Goal: Information Seeking & Learning: Learn about a topic

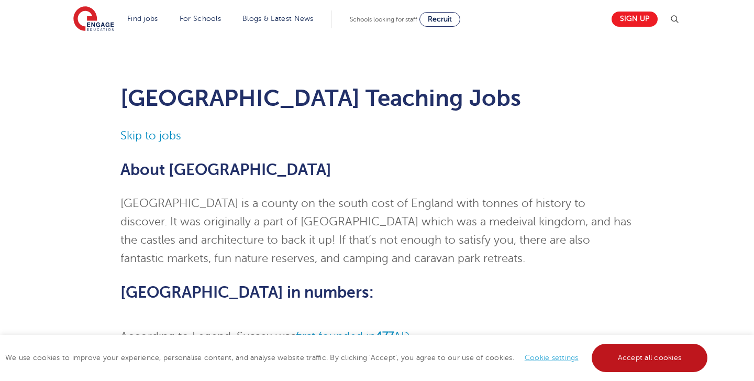
click at [636, 360] on link "Accept all cookies" at bounding box center [650, 357] width 116 height 28
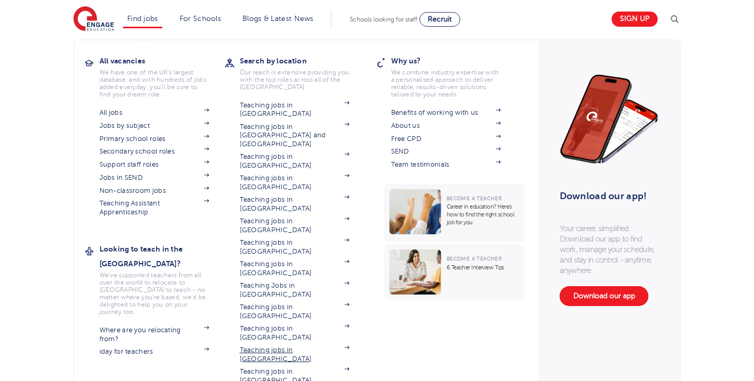
scroll to position [20, 0]
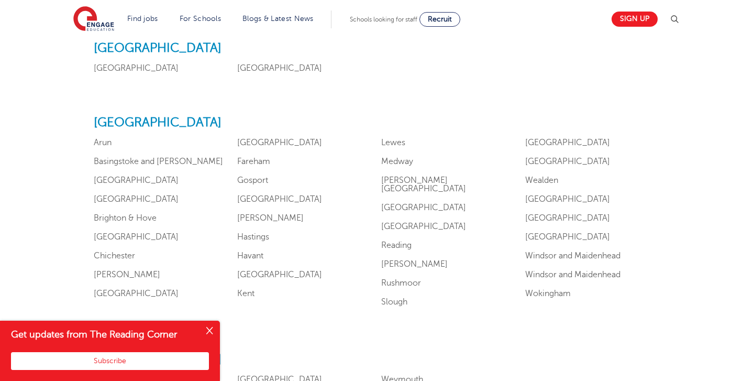
scroll to position [922, 0]
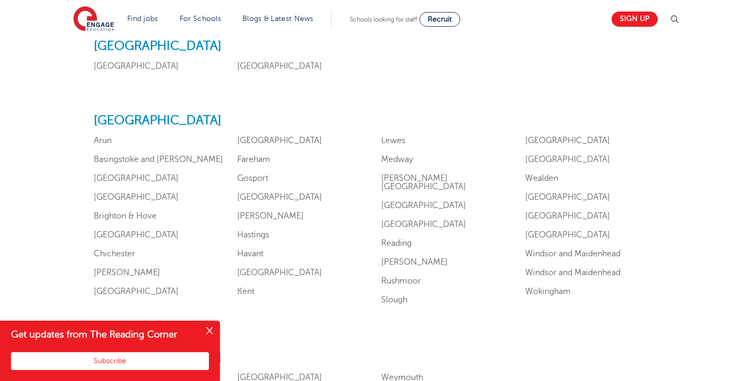
click at [208, 330] on button "Close" at bounding box center [209, 330] width 21 height 21
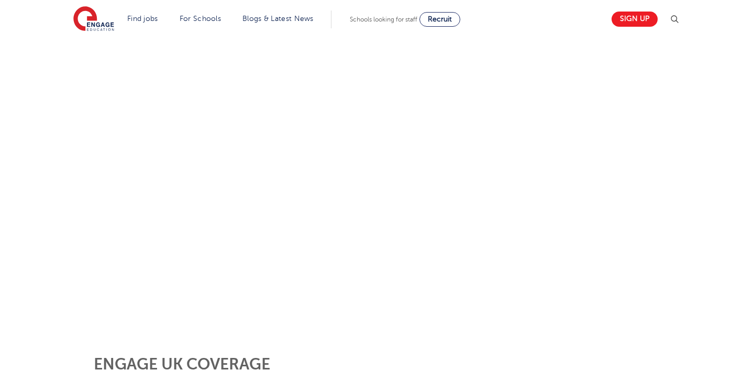
scroll to position [119, 0]
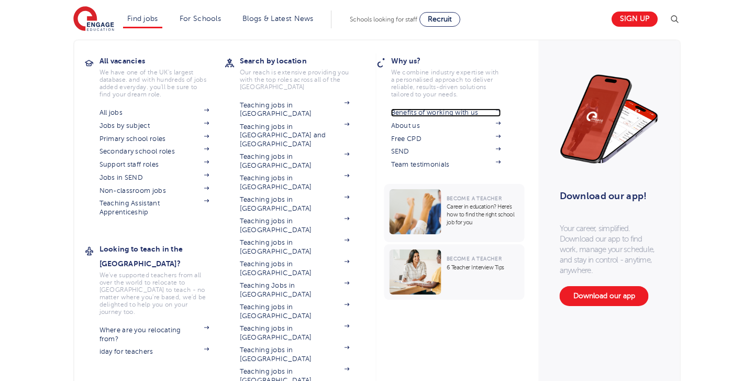
click at [420, 111] on link "Benefits of working with us" at bounding box center [446, 112] width 110 height 8
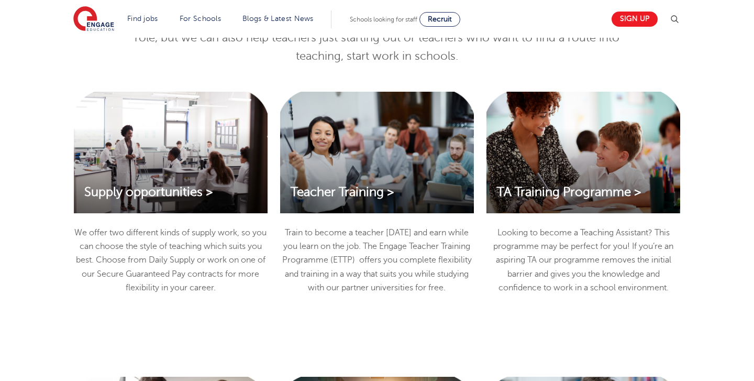
scroll to position [1107, 0]
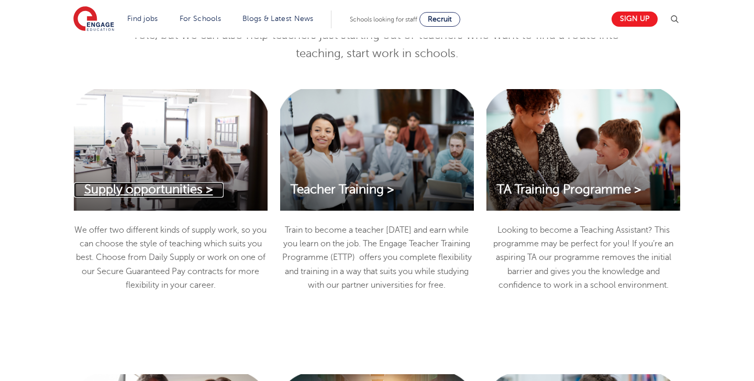
click at [178, 186] on span "Supply opportunities >" at bounding box center [148, 189] width 129 height 14
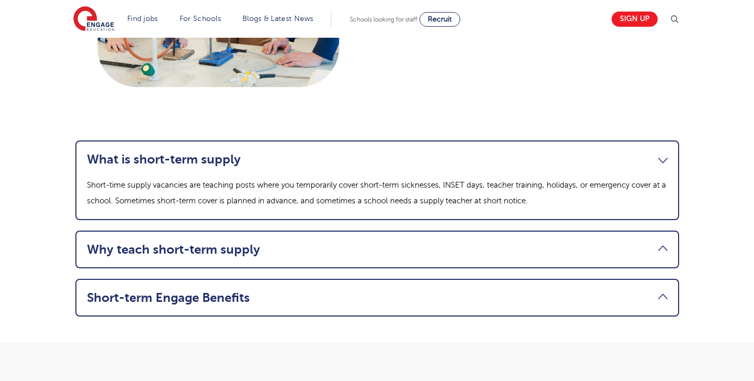
scroll to position [974, 0]
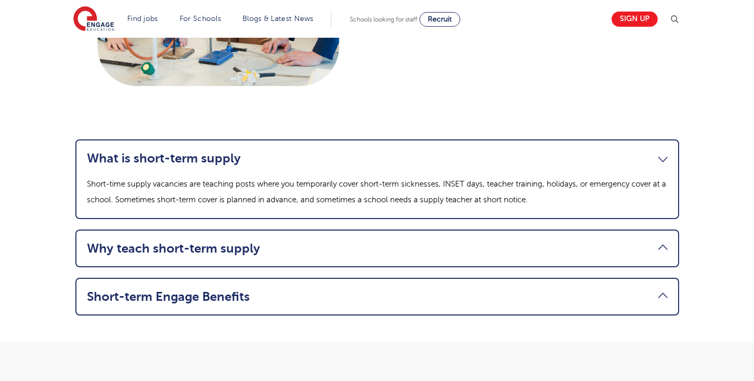
click at [609, 301] on link "Short-term Engage Benefits" at bounding box center [377, 296] width 581 height 15
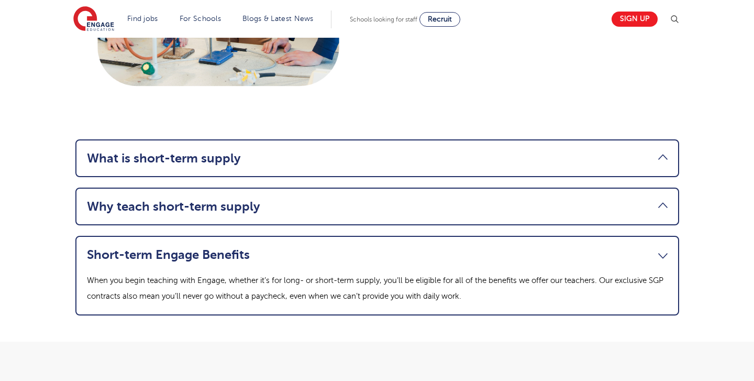
click at [618, 256] on link "Short-term Engage Benefits" at bounding box center [377, 254] width 581 height 15
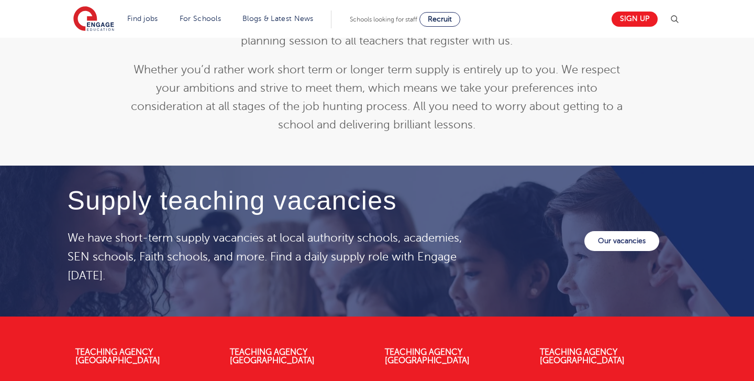
scroll to position [1349, 0]
click at [636, 239] on link "Our vacancies" at bounding box center [621, 240] width 75 height 20
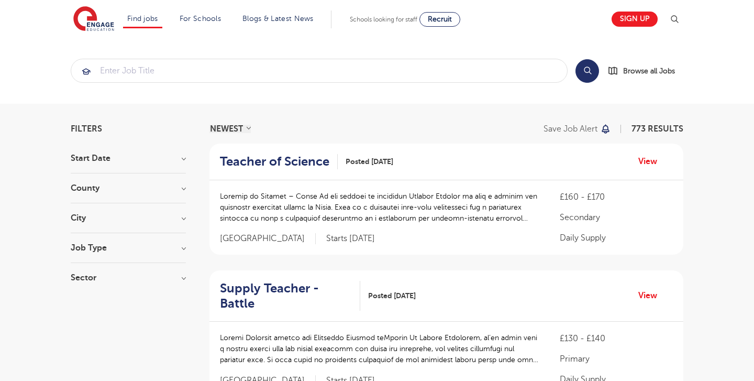
click at [108, 183] on section "Start Date September 154 [DATE] Show more County [GEOGRAPHIC_DATA] 507 [GEOGRAP…" at bounding box center [128, 223] width 115 height 138
click at [103, 190] on h3 "County" at bounding box center [128, 188] width 115 height 8
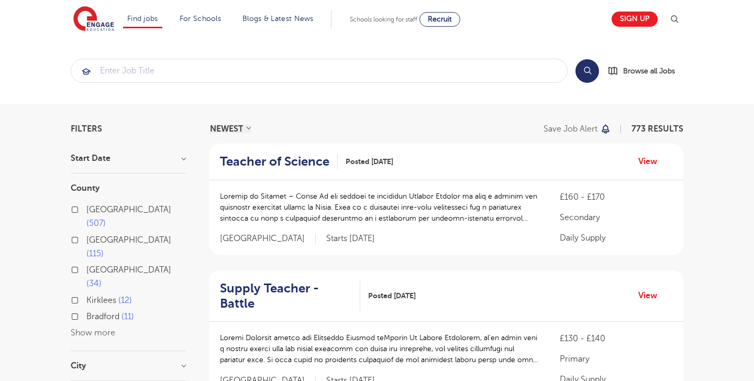
scroll to position [2, 0]
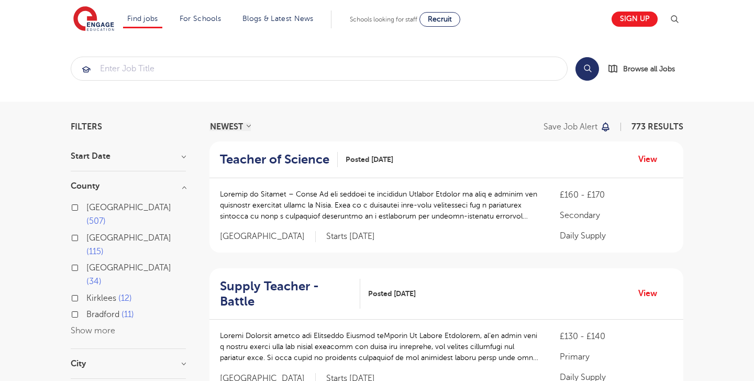
click at [94, 326] on button "Show more" at bounding box center [93, 330] width 45 height 9
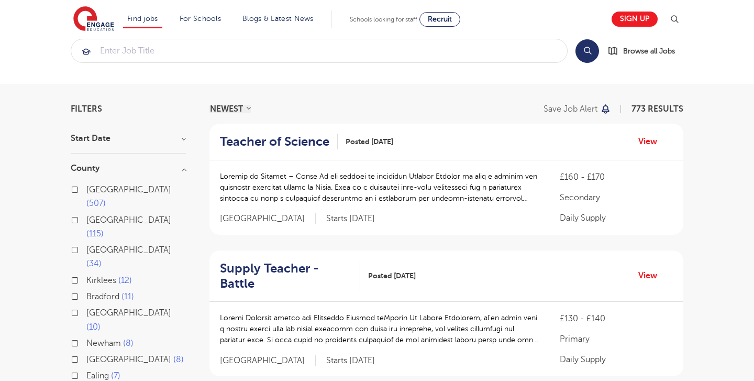
scroll to position [21, 0]
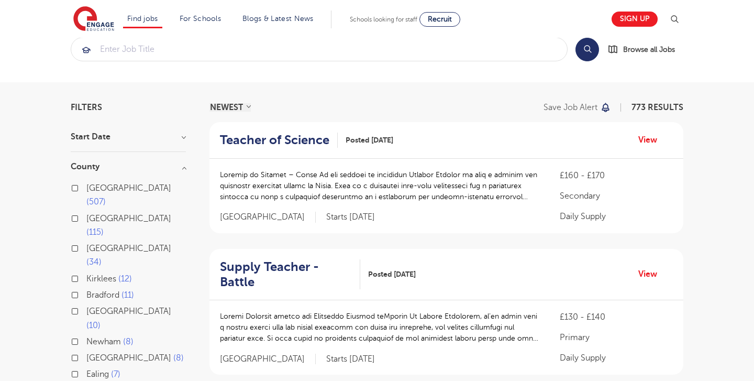
click at [86, 351] on label "West Sussex 8" at bounding box center [134, 358] width 97 height 14
click at [86, 353] on input "West Sussex 8" at bounding box center [89, 356] width 7 height 7
checkbox input "true"
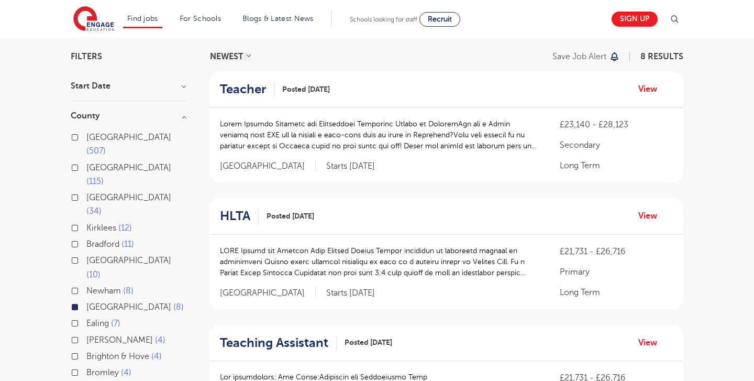
scroll to position [73, 0]
